Goal: Transaction & Acquisition: Purchase product/service

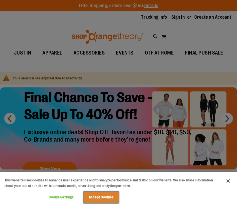
click at [95, 201] on button "Accept Cookies" at bounding box center [100, 197] width 35 height 12
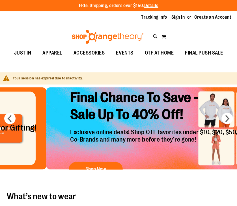
drag, startPoint x: 72, startPoint y: 157, endPoint x: 171, endPoint y: 100, distance: 114.5
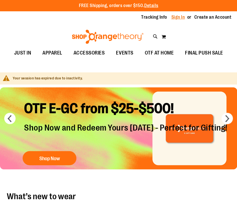
click at [171, 16] on link "Sign In" at bounding box center [178, 17] width 14 height 6
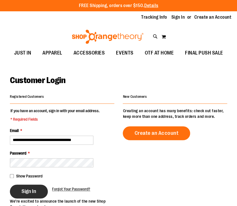
click at [39, 193] on button "Sign In" at bounding box center [29, 191] width 38 height 14
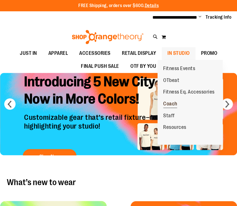
click at [175, 105] on span "Coach" at bounding box center [170, 104] width 14 height 7
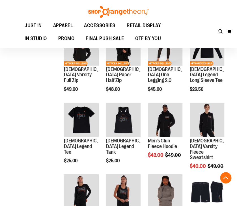
scroll to position [238, 0]
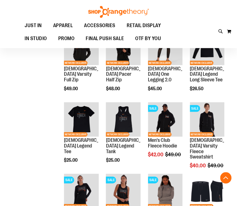
click at [175, 105] on img "product" at bounding box center [165, 119] width 34 height 34
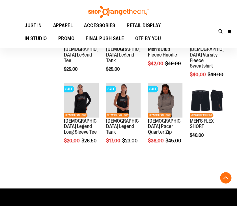
scroll to position [324, 0]
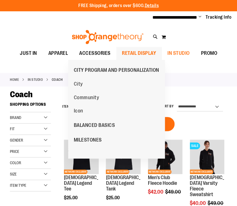
drag, startPoint x: 116, startPoint y: 78, endPoint x: 122, endPoint y: 77, distance: 6.3
click at [122, 77] on ul "City Community Icon" at bounding box center [100, 97] width 65 height 40
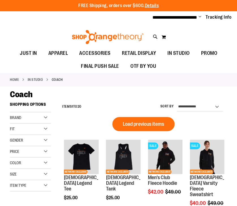
drag, startPoint x: 208, startPoint y: 100, endPoint x: 178, endPoint y: 101, distance: 29.7
click at [178, 101] on div "**********" at bounding box center [142, 106] width 167 height 15
click at [74, 110] on h2 "Items 1 20 to 20" at bounding box center [71, 106] width 19 height 9
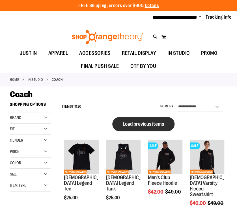
click at [147, 122] on span "Load previous items" at bounding box center [143, 124] width 41 height 6
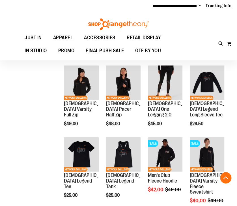
scroll to position [148, 0]
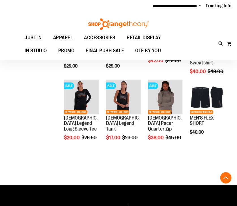
scroll to position [260, 0]
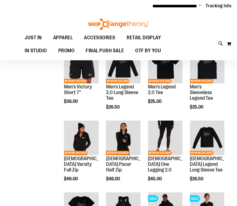
scroll to position [90, 0]
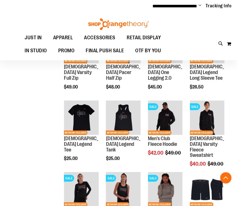
scroll to position [48, 0]
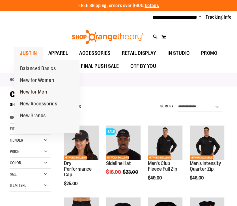
click at [35, 91] on span "New for Men" at bounding box center [33, 92] width 27 height 7
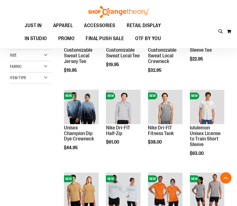
scroll to position [130, 0]
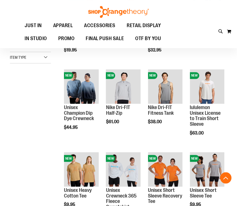
scroll to position [140, 0]
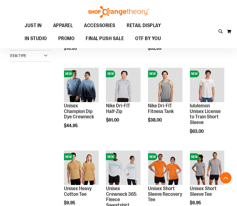
drag, startPoint x: 27, startPoint y: 115, endPoint x: 53, endPoint y: 107, distance: 27.4
click at [53, 108] on div "**********" at bounding box center [118, 113] width 217 height 311
drag, startPoint x: 45, startPoint y: 134, endPoint x: 58, endPoint y: 145, distance: 17.8
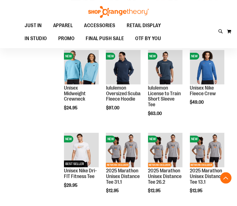
drag, startPoint x: 13, startPoint y: 140, endPoint x: 21, endPoint y: 127, distance: 15.6
click at [20, 132] on div "**********" at bounding box center [118, 52] width 217 height 554
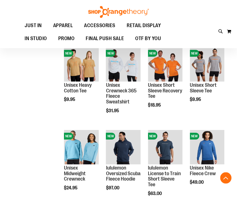
scroll to position [244, 0]
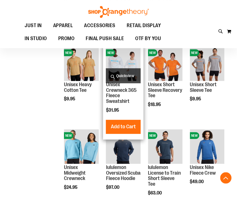
click at [129, 67] on img "product" at bounding box center [123, 63] width 34 height 34
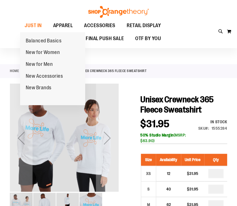
scroll to position [24, 0]
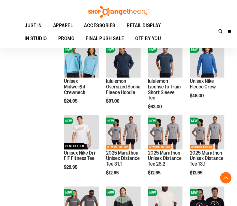
scroll to position [299, 0]
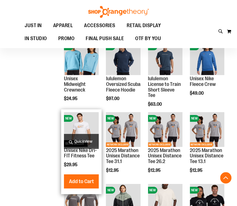
click at [75, 122] on img "product" at bounding box center [81, 129] width 34 height 34
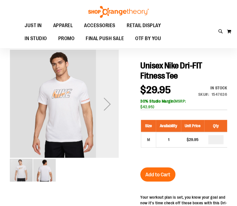
scroll to position [43, 0]
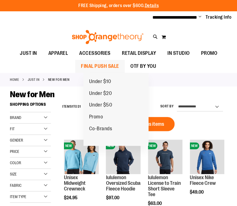
click at [108, 66] on span "FINAL PUSH SALE" at bounding box center [100, 66] width 38 height 13
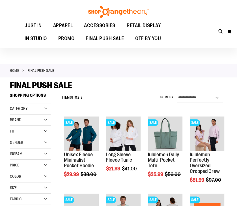
scroll to position [8, 0]
click at [44, 111] on div "Category" at bounding box center [30, 108] width 41 height 11
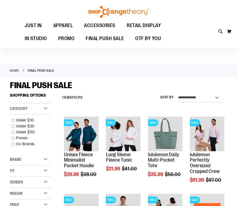
click at [44, 111] on div "Category" at bounding box center [30, 108] width 41 height 11
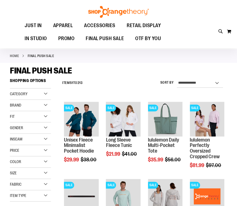
scroll to position [27, 0]
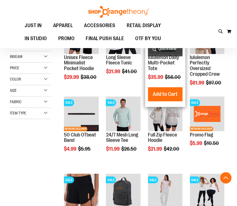
scroll to position [106, 0]
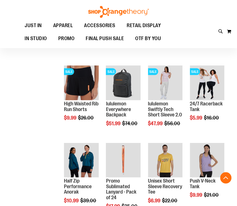
click at [2, 158] on main "**********" at bounding box center [118, 140] width 237 height 536
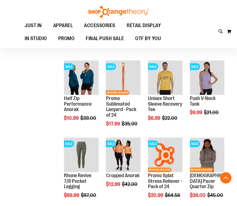
scroll to position [297, 0]
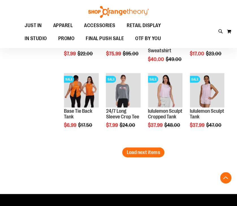
scroll to position [680, 0]
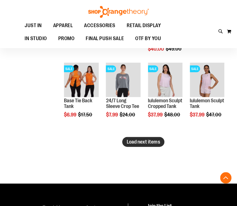
click at [141, 139] on span "Load next items" at bounding box center [143, 142] width 33 height 6
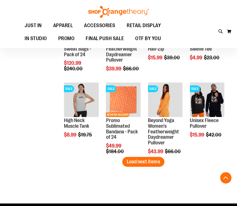
scroll to position [893, 0]
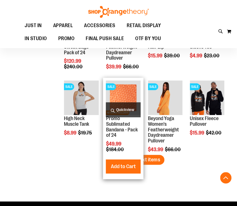
click at [141, 164] on div "SALE NETWORK EXCLUSIVE Promo Sublimated Bandana - Pack of 24 Special Price $49.…" at bounding box center [123, 128] width 40 height 101
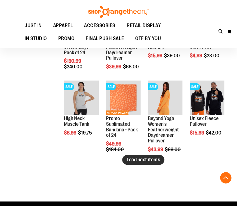
click at [152, 159] on span "Load next items" at bounding box center [143, 160] width 33 height 6
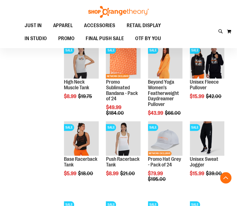
scroll to position [931, 0]
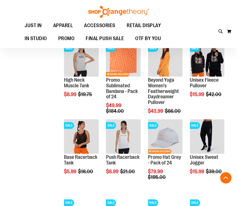
click at [199, 138] on img "product" at bounding box center [207, 136] width 34 height 34
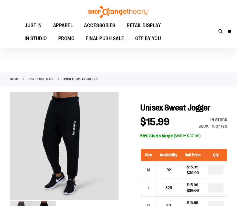
scroll to position [34, 0]
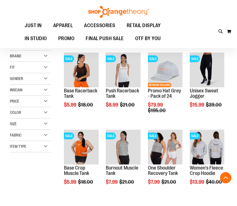
scroll to position [282, 0]
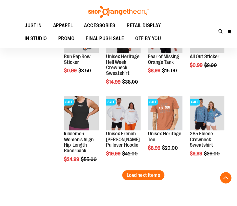
scroll to position [578, 0]
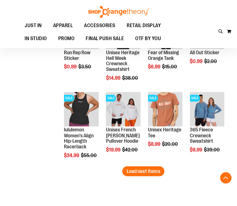
drag, startPoint x: 31, startPoint y: 120, endPoint x: -30, endPoint y: 115, distance: 61.2
